Goal: Communication & Community: Ask a question

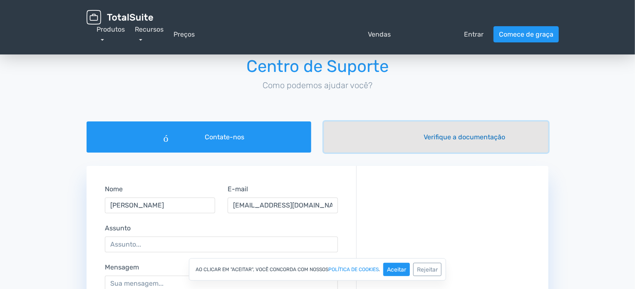
click at [378, 136] on font "livro" at bounding box center [392, 137] width 50 height 10
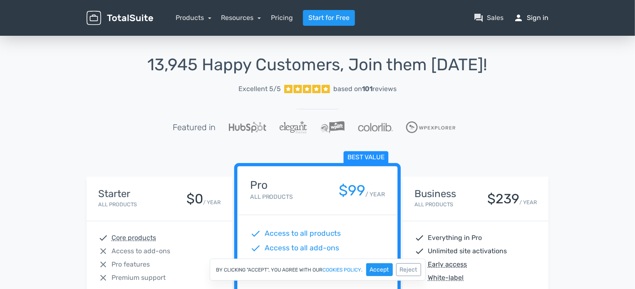
click at [525, 21] on link "person Sign in" at bounding box center [531, 18] width 35 height 10
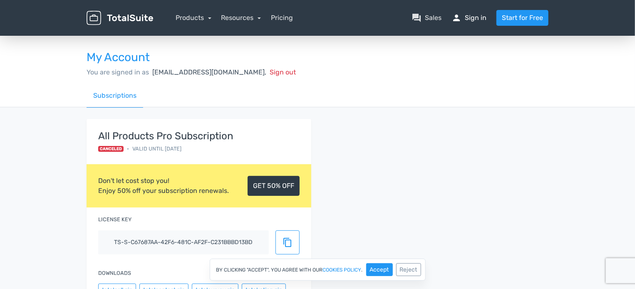
click at [475, 16] on link "person Sign in" at bounding box center [469, 18] width 35 height 10
click at [128, 95] on link "Subscriptions" at bounding box center [115, 96] width 57 height 24
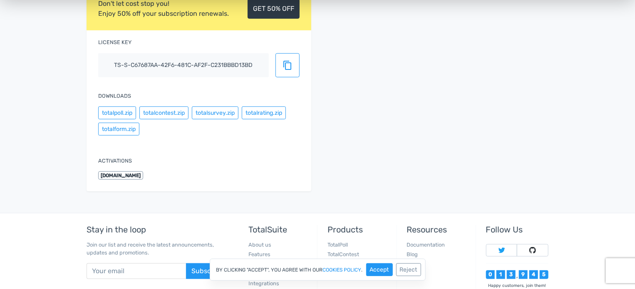
scroll to position [234, 0]
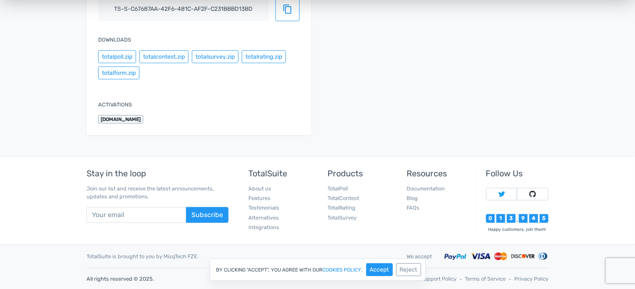
click at [135, 118] on span "myminimix-art.pt" at bounding box center [120, 119] width 45 height 8
drag, startPoint x: 117, startPoint y: 105, endPoint x: 117, endPoint y: 118, distance: 12.5
click at [117, 118] on div "Activations myminimix-art.pt" at bounding box center [199, 113] width 225 height 46
click at [117, 118] on span "myminimix-art.pt" at bounding box center [120, 119] width 45 height 8
click at [180, 163] on nav "Stay in the loop Join our list and receive the latest announcements, updates an…" at bounding box center [317, 200] width 475 height 87
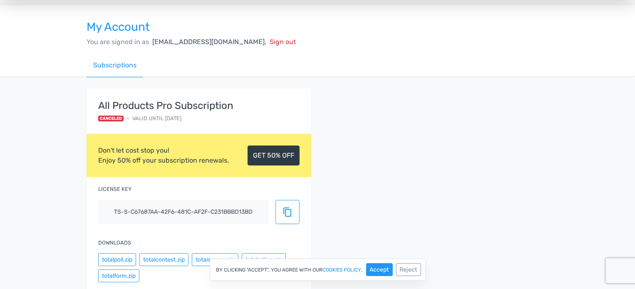
scroll to position [0, 0]
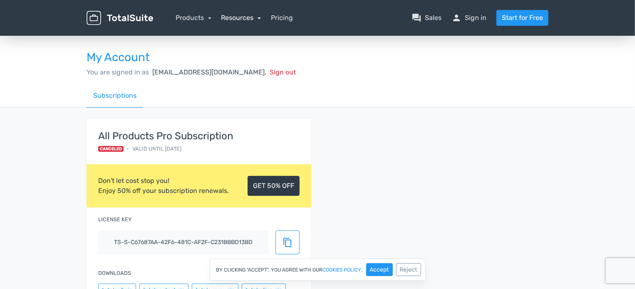
click at [261, 17] on link "Resources" at bounding box center [242, 18] width 40 height 8
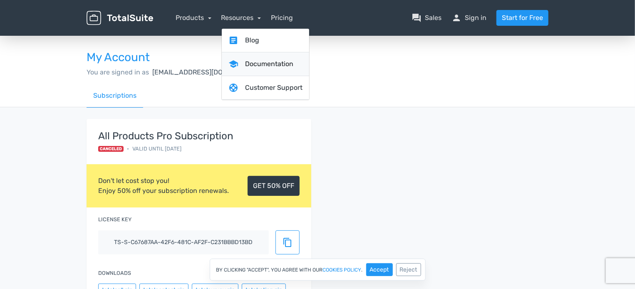
click at [263, 66] on link "school Documentation" at bounding box center [265, 64] width 87 height 24
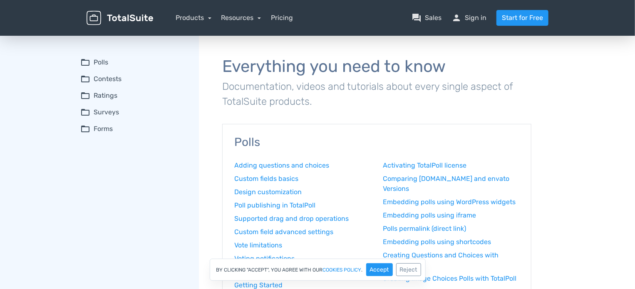
click at [118, 11] on img at bounding box center [120, 18] width 67 height 15
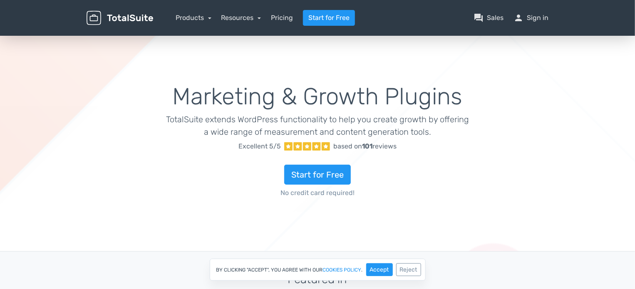
click at [135, 16] on img at bounding box center [120, 18] width 67 height 15
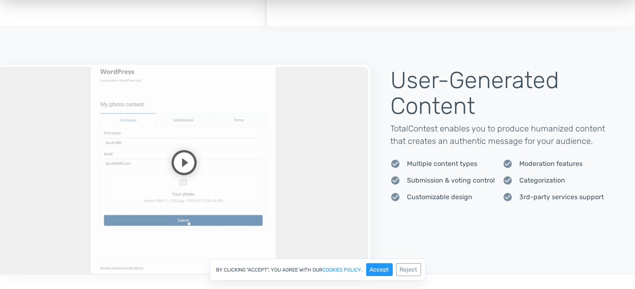
scroll to position [571, 0]
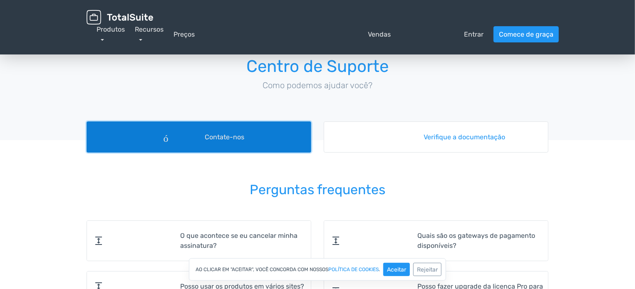
click at [195, 148] on link "fórum Contate-nos" at bounding box center [199, 137] width 225 height 31
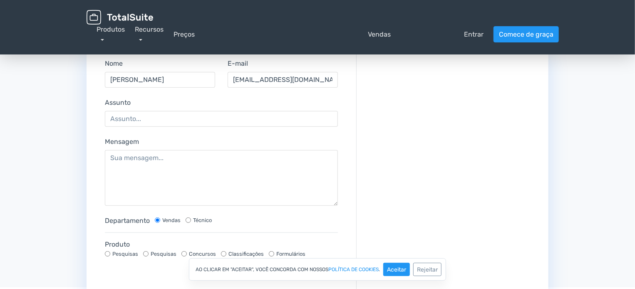
scroll to position [126, 0]
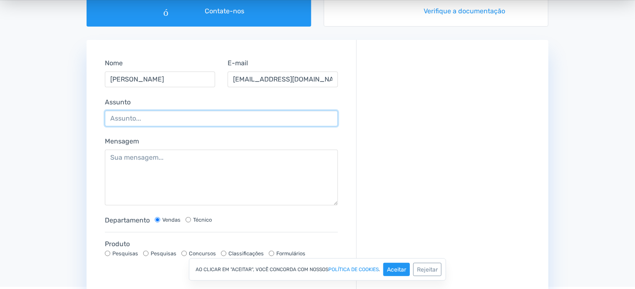
click at [136, 120] on input "Assunto" at bounding box center [221, 119] width 233 height 16
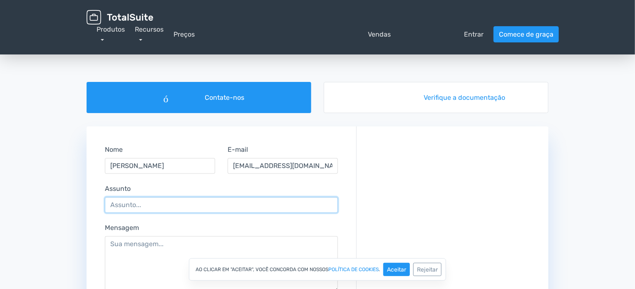
scroll to position [32, 0]
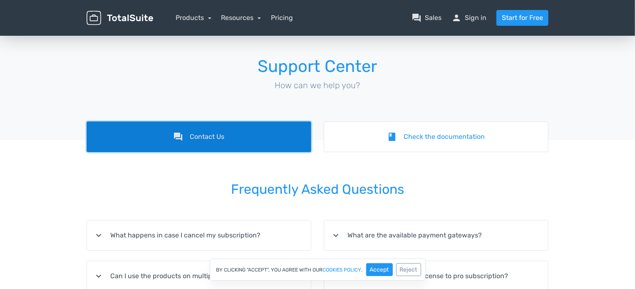
click at [190, 149] on link "forum Contact Us" at bounding box center [199, 137] width 225 height 31
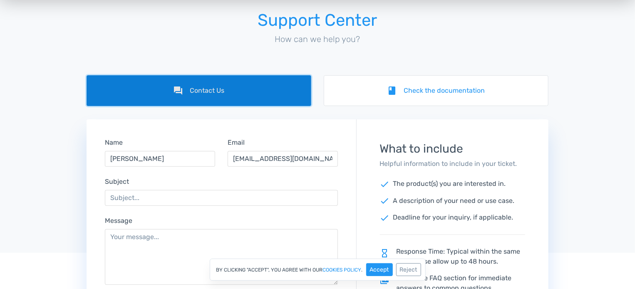
scroll to position [47, 0]
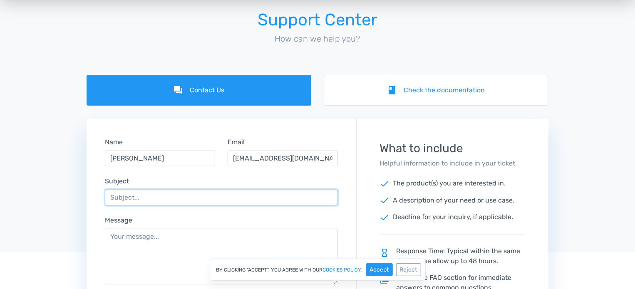
click at [135, 197] on input "Subject" at bounding box center [221, 198] width 233 height 16
paste input "Refund request"
type input "Refund request"
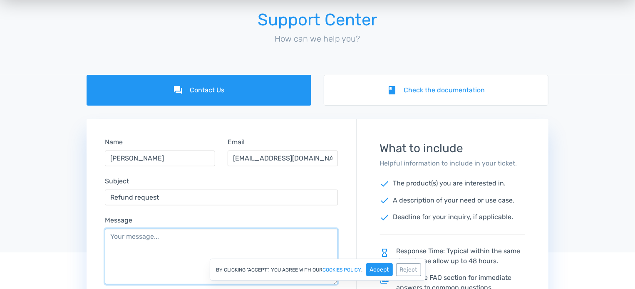
click at [129, 247] on textarea "Message" at bounding box center [221, 257] width 233 height 56
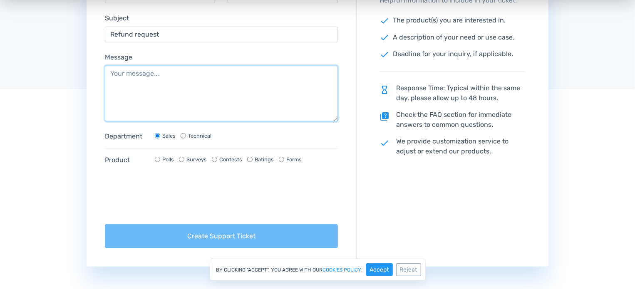
scroll to position [212, 0]
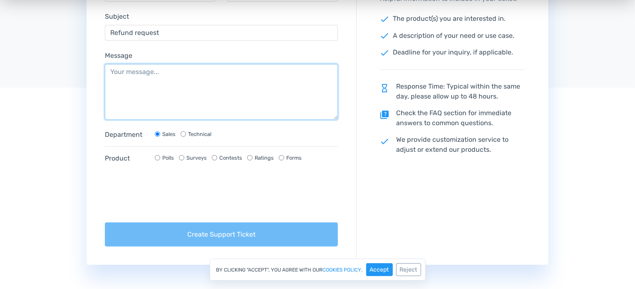
paste textarea "Hello, I canceled my subscription, but you still charged me and withdrew money …"
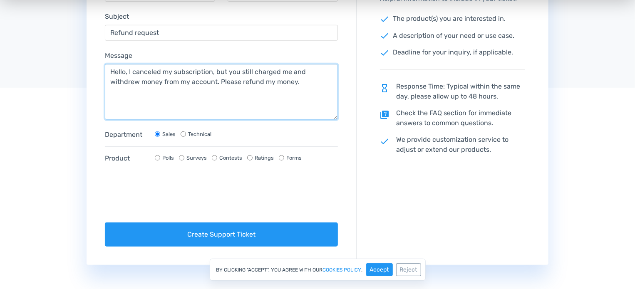
type textarea "Hello, I canceled my subscription, but you still charged me and withdrew money …"
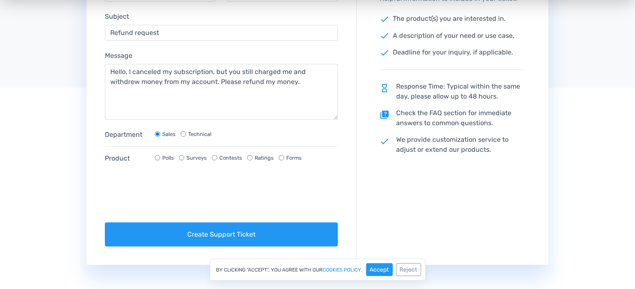
click at [182, 135] on input "Technical" at bounding box center [183, 134] width 5 height 5
radio input "true"
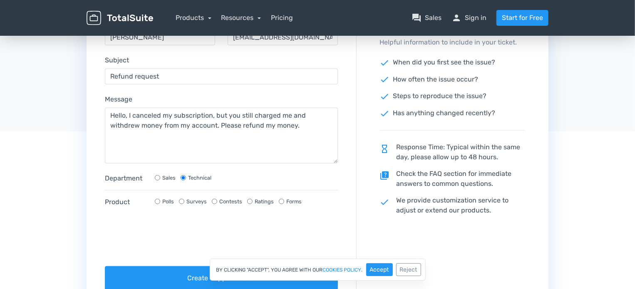
scroll to position [167, 0]
click at [157, 177] on input "Sales" at bounding box center [157, 179] width 5 height 5
radio input "true"
radio input "false"
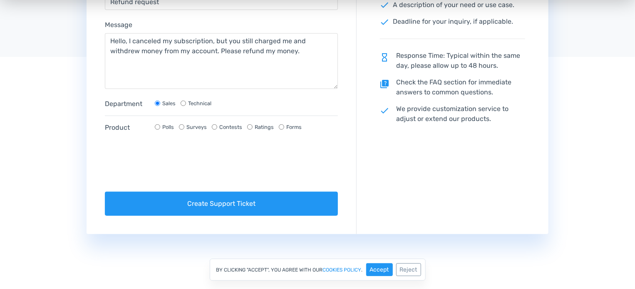
scroll to position [243, 0]
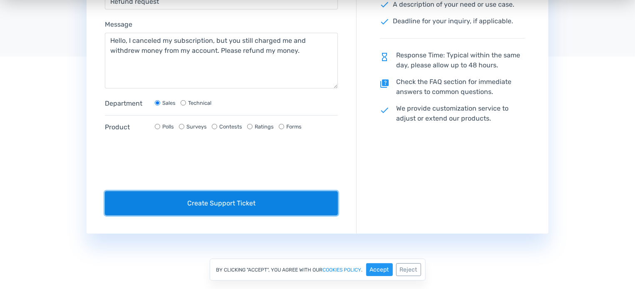
click at [209, 204] on button "Create Support Ticket" at bounding box center [221, 204] width 233 height 24
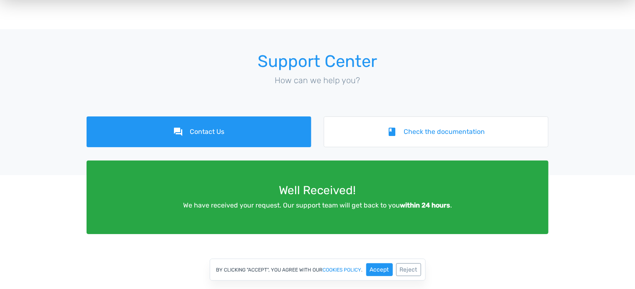
scroll to position [0, 0]
